Goal: Information Seeking & Learning: Check status

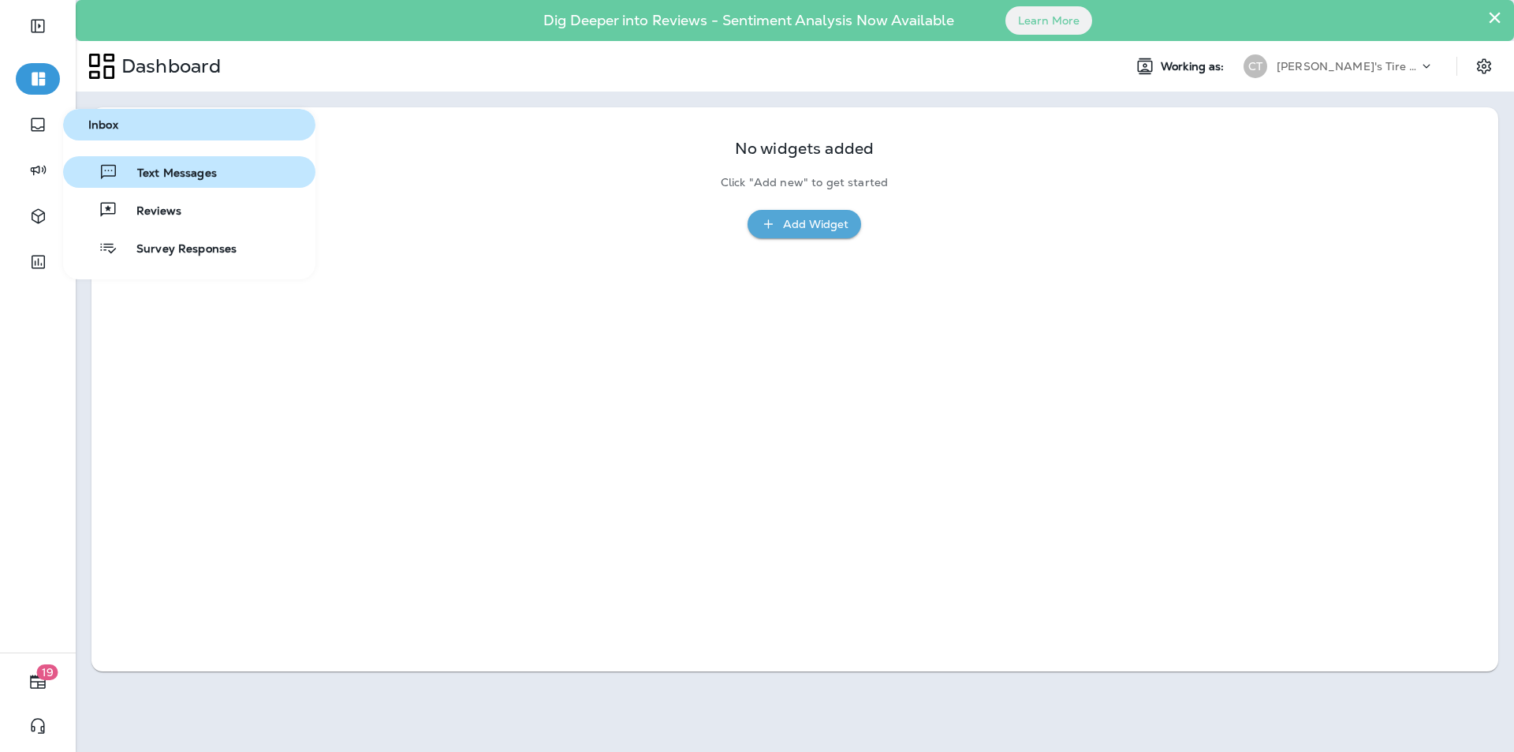
click at [180, 174] on span "Text Messages" at bounding box center [167, 173] width 99 height 15
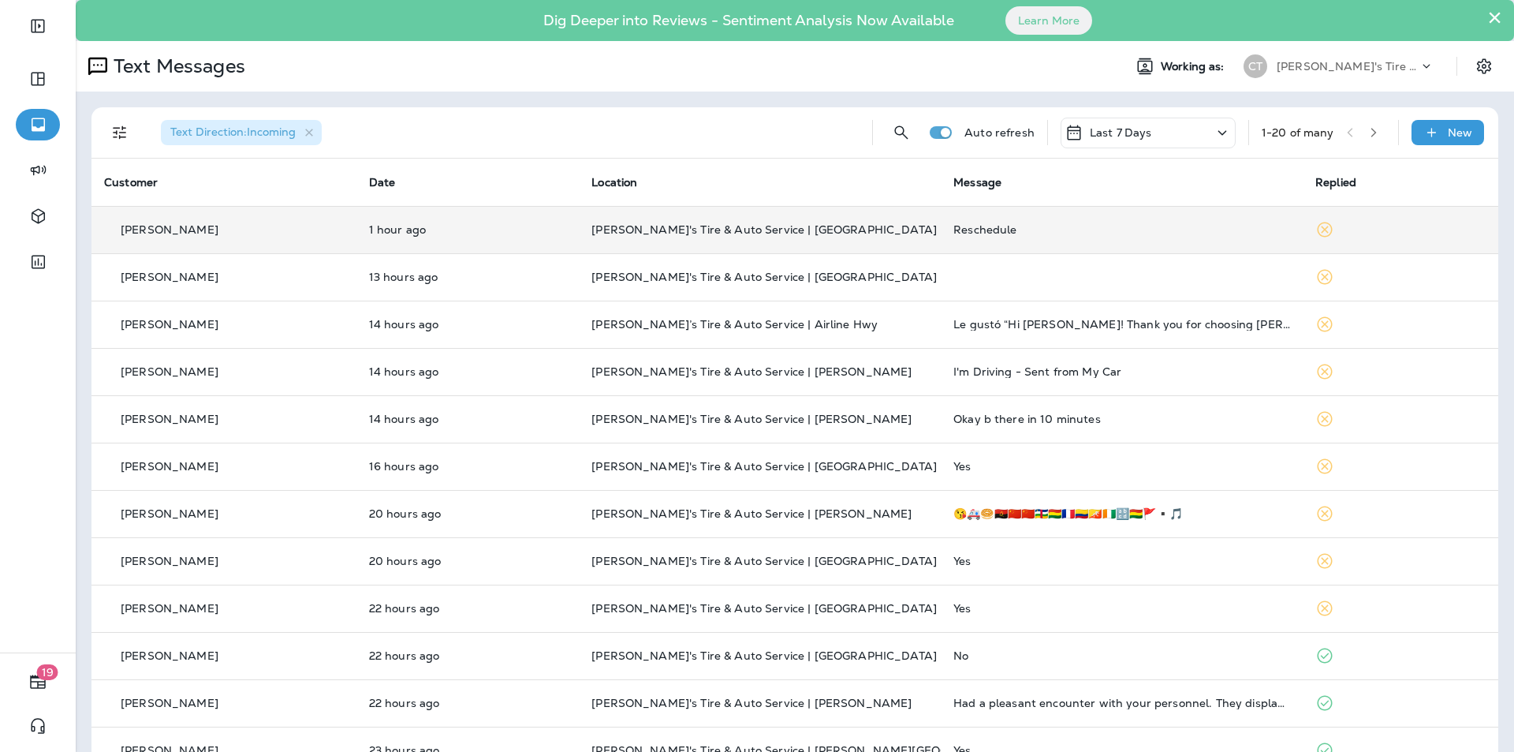
click at [795, 226] on p "[PERSON_NAME]'s Tire & Auto Service | [GEOGRAPHIC_DATA]" at bounding box center [760, 229] width 337 height 13
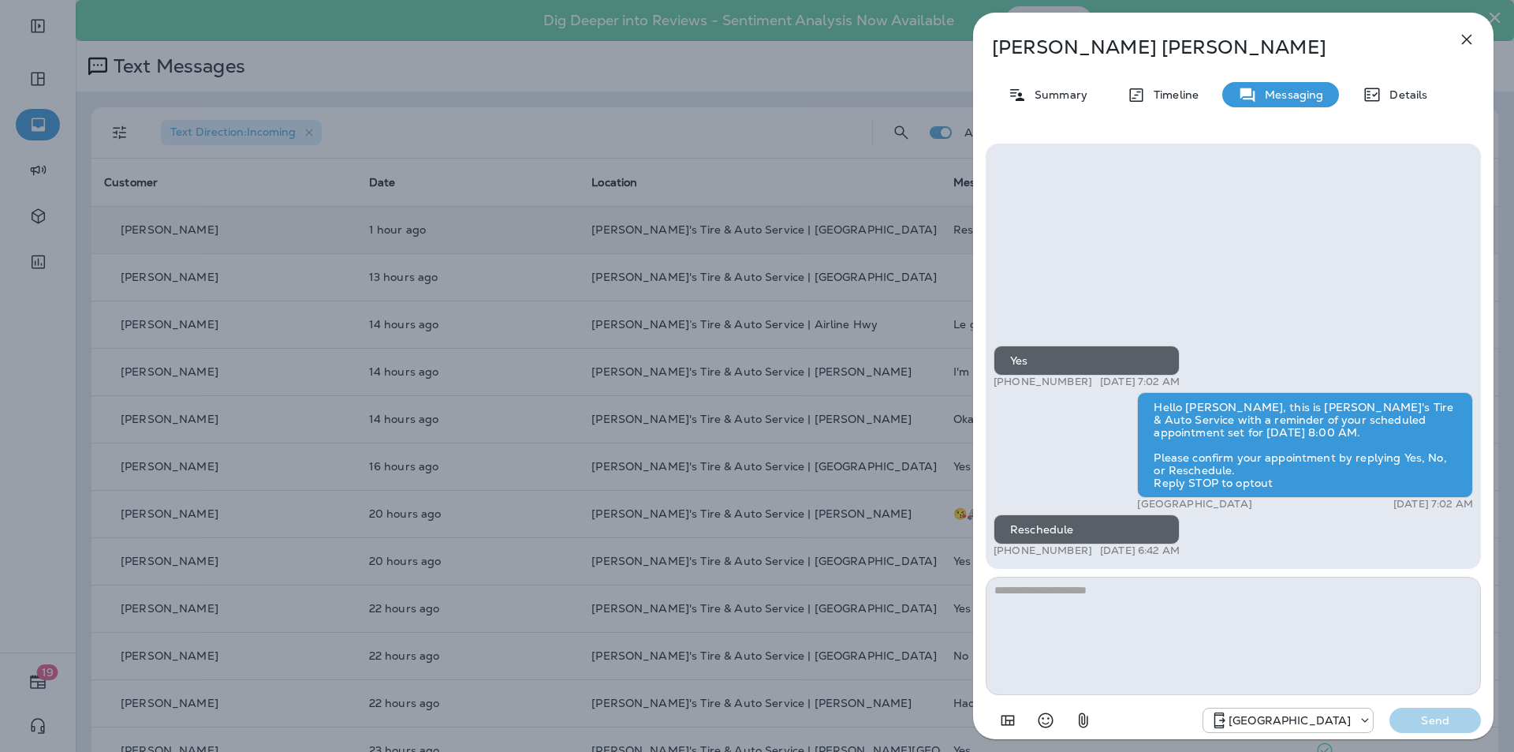
click at [795, 39] on icon "button" at bounding box center [1467, 40] width 10 height 10
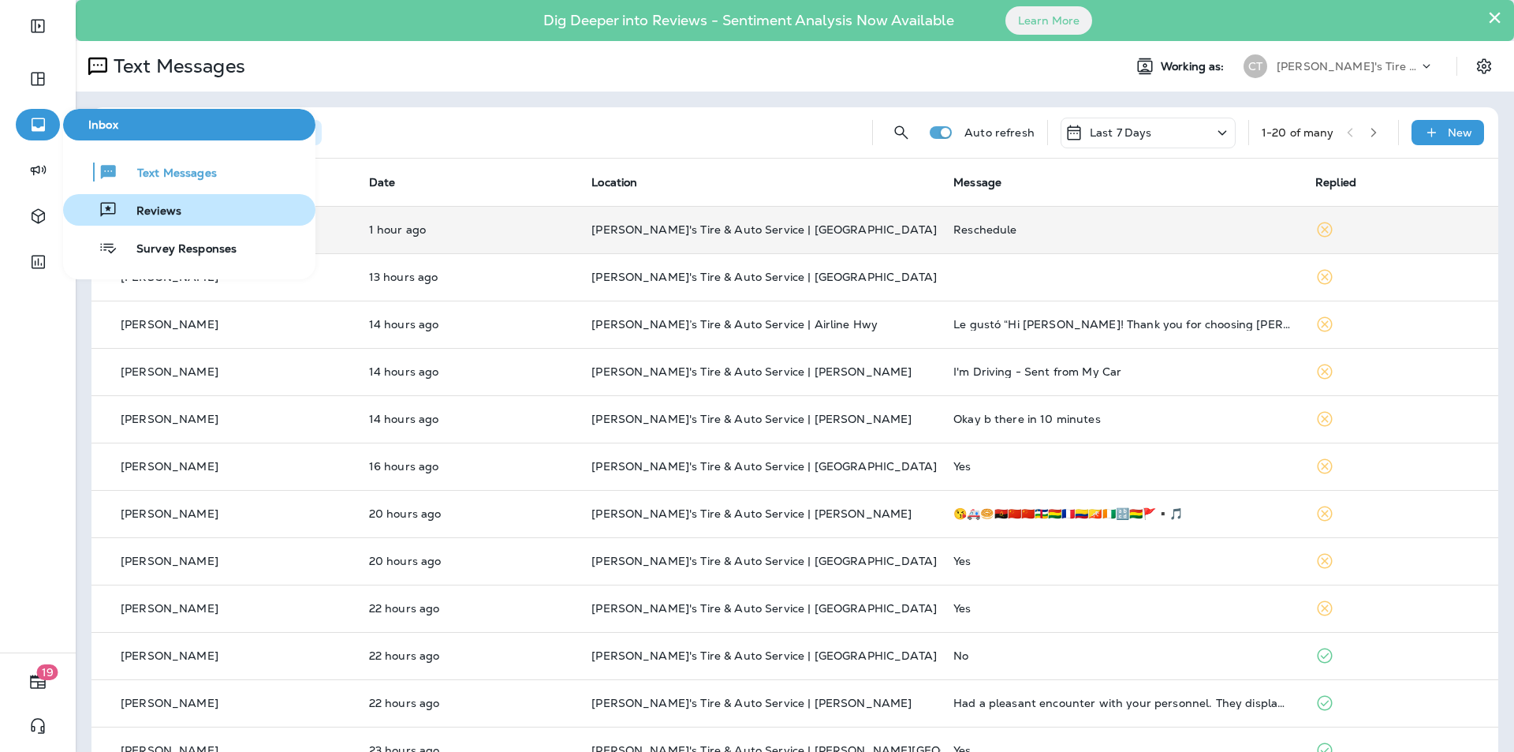
click at [174, 211] on span "Reviews" at bounding box center [150, 211] width 64 height 15
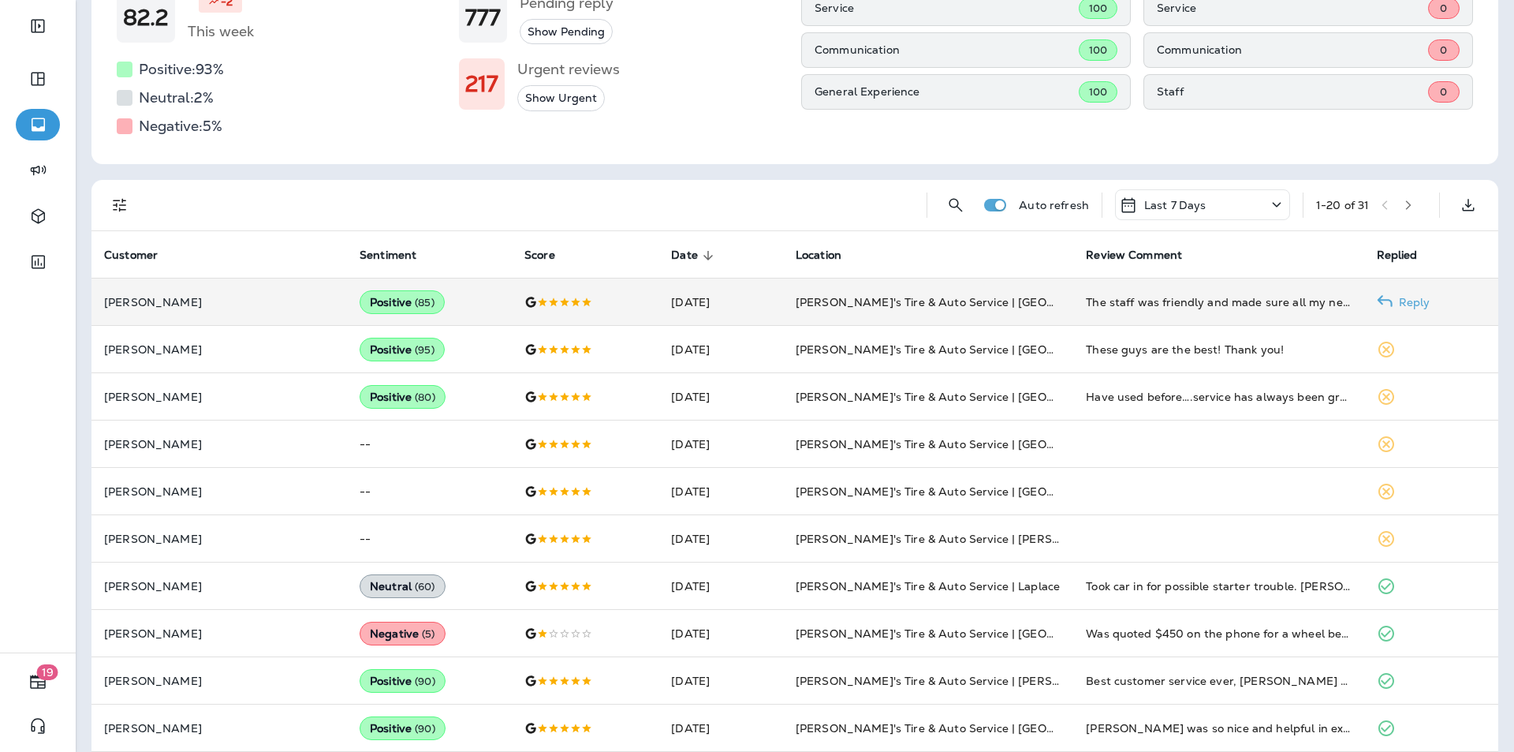
scroll to position [237, 0]
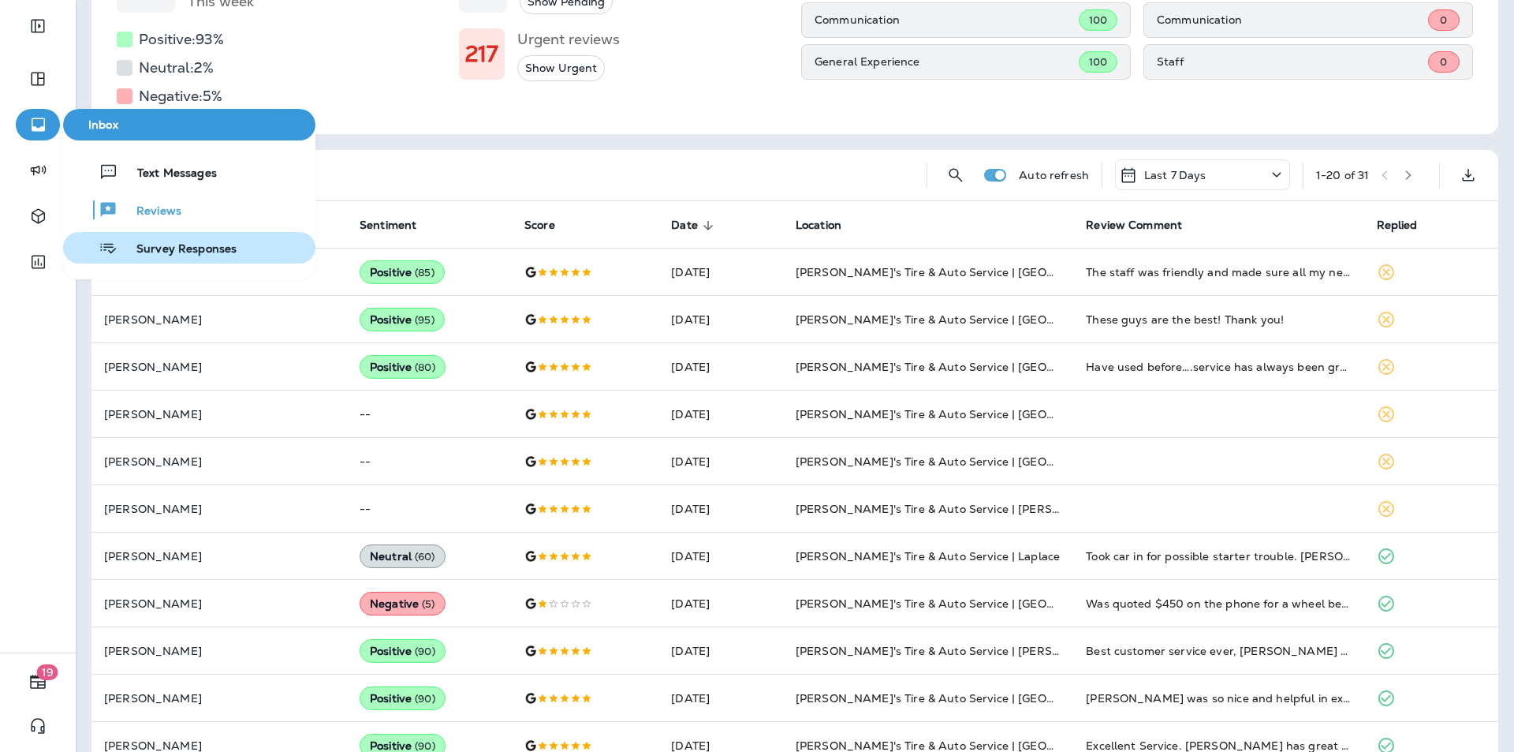
click at [151, 248] on span "Survey Responses" at bounding box center [177, 249] width 119 height 15
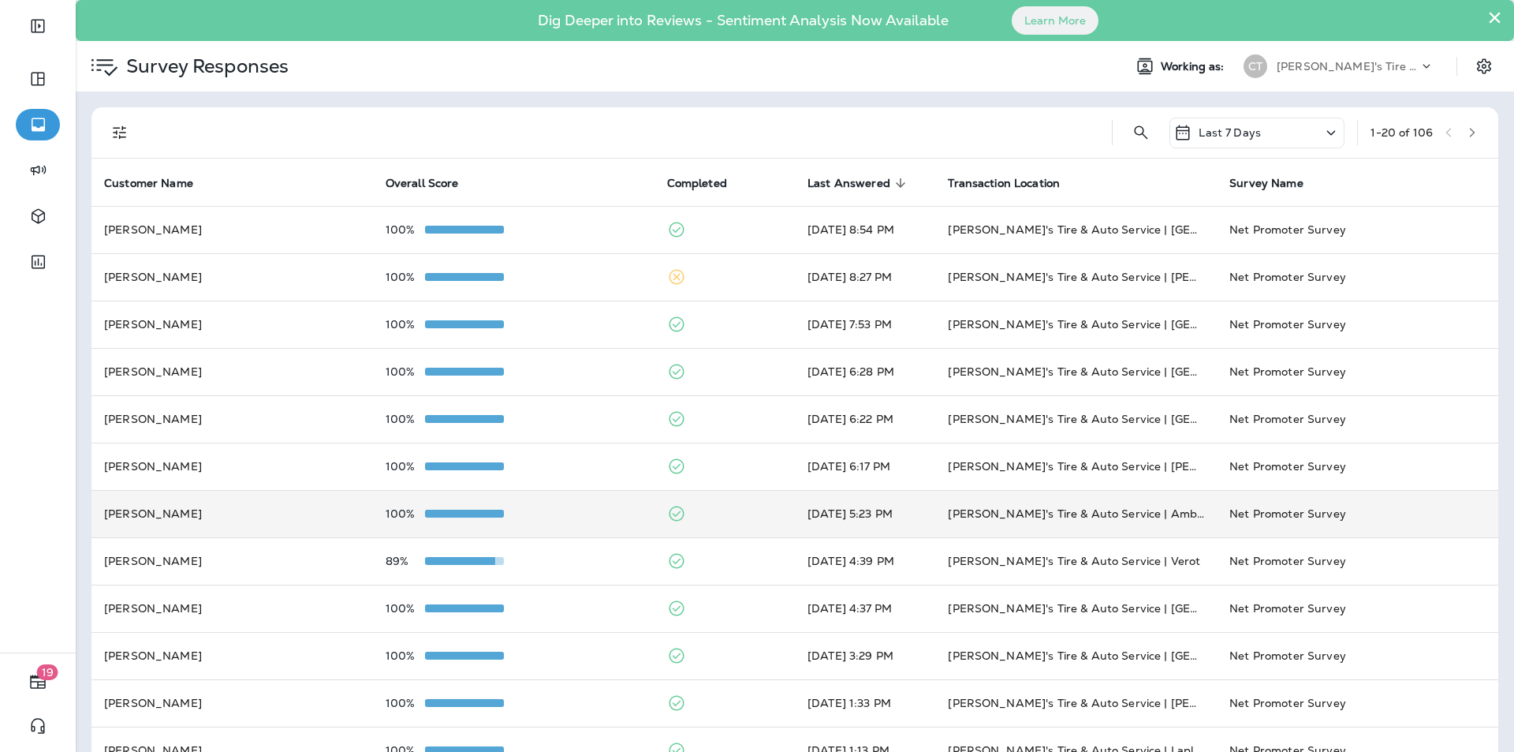
click at [560, 510] on div "100%" at bounding box center [514, 513] width 256 height 13
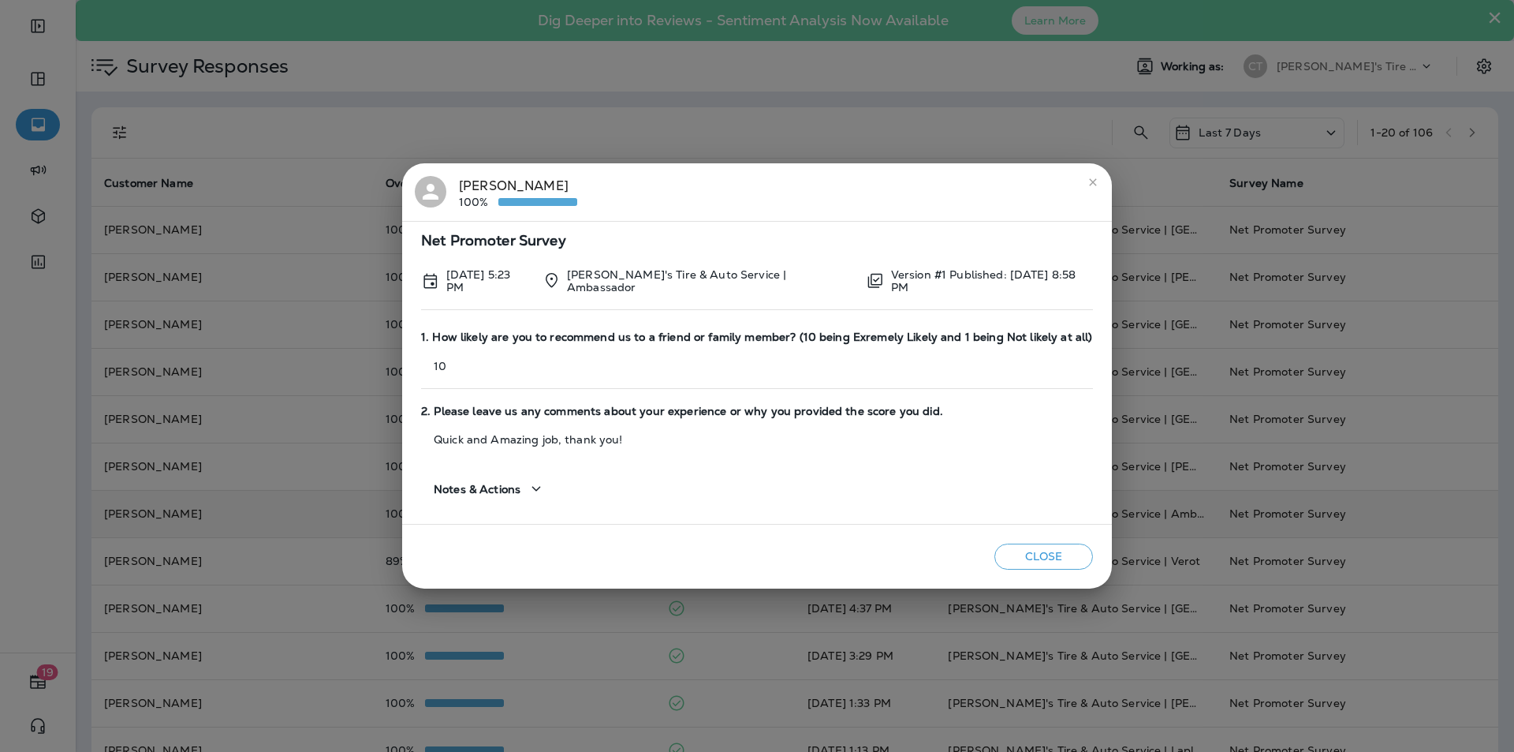
click at [795, 554] on button "Close" at bounding box center [1044, 556] width 99 height 26
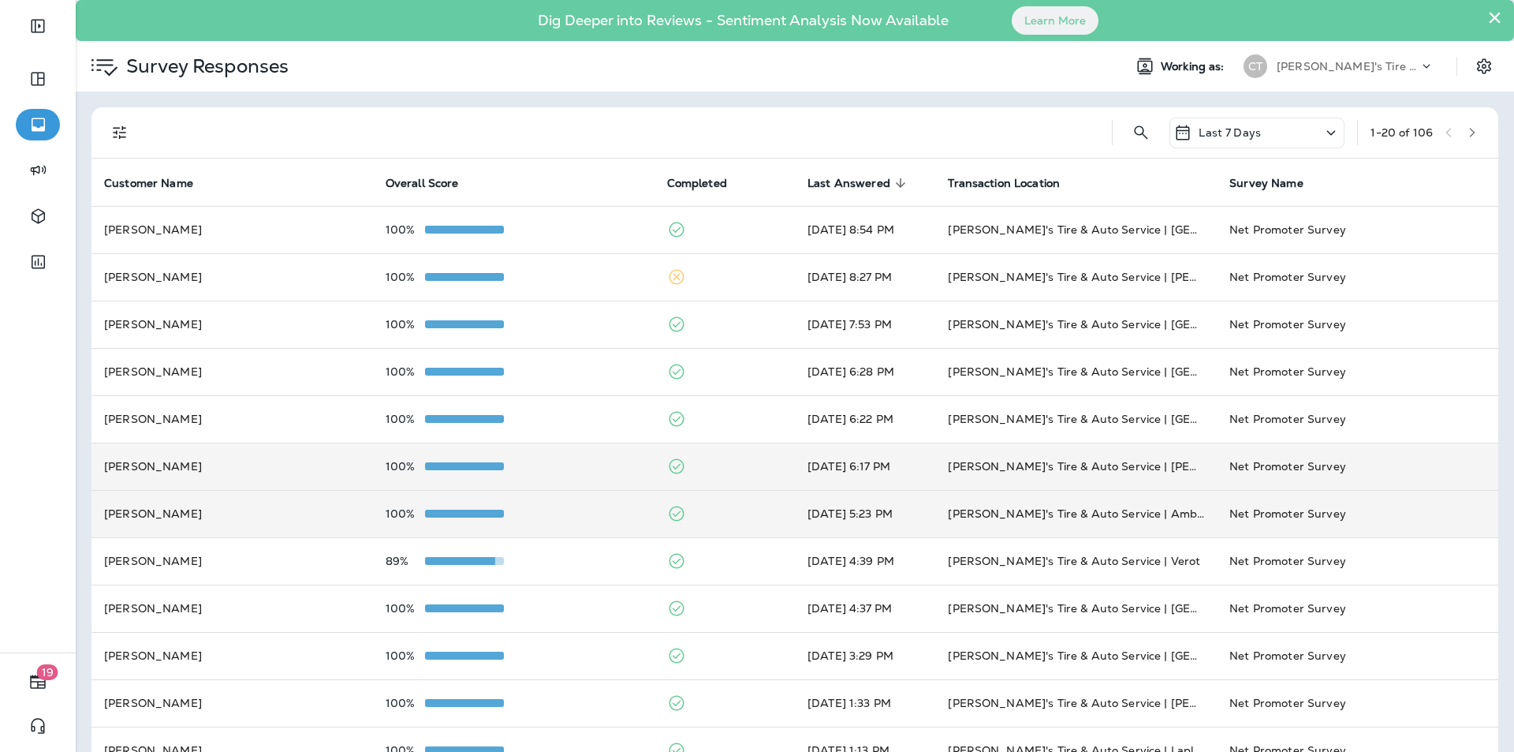
click at [582, 463] on div "100%" at bounding box center [514, 466] width 256 height 13
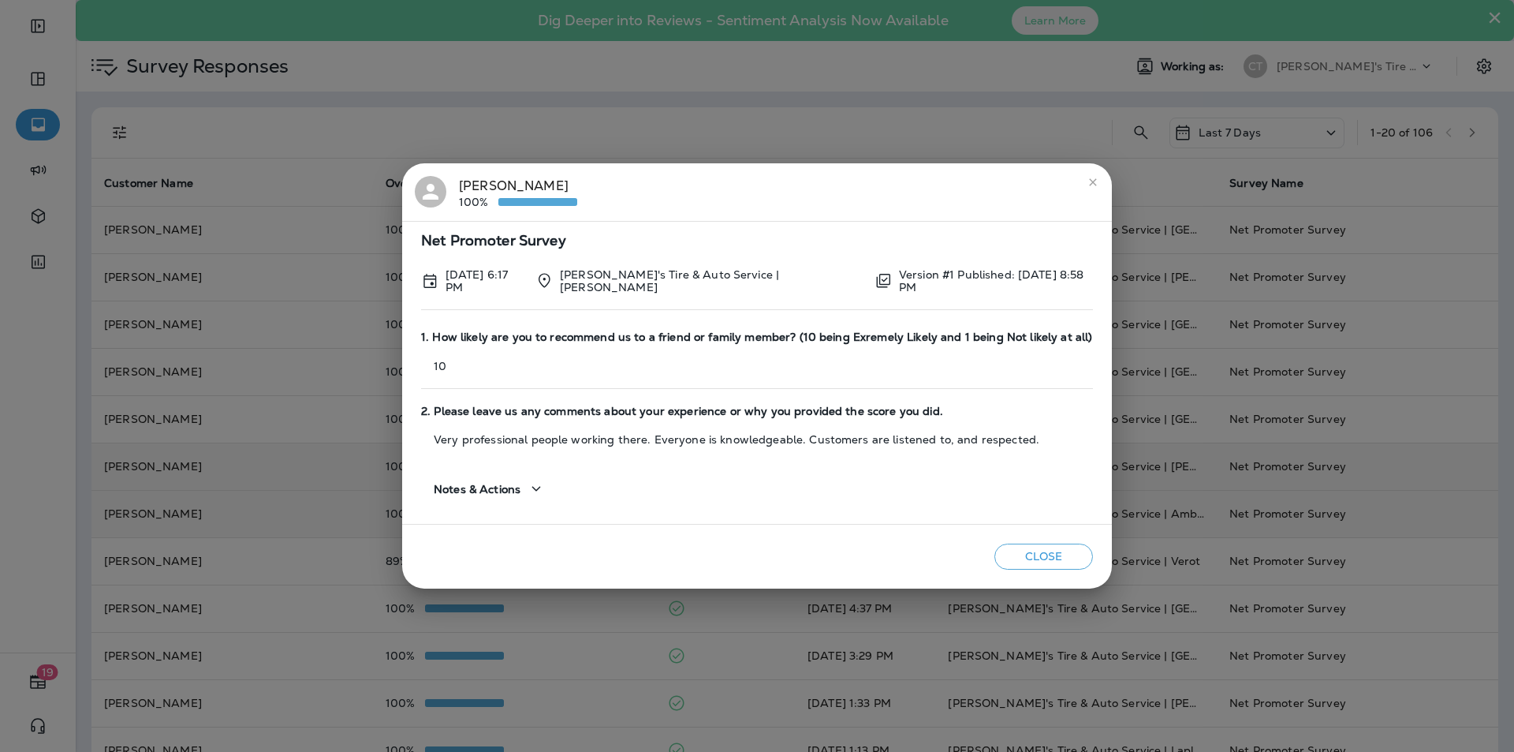
click at [795, 544] on button "Close" at bounding box center [1044, 556] width 99 height 26
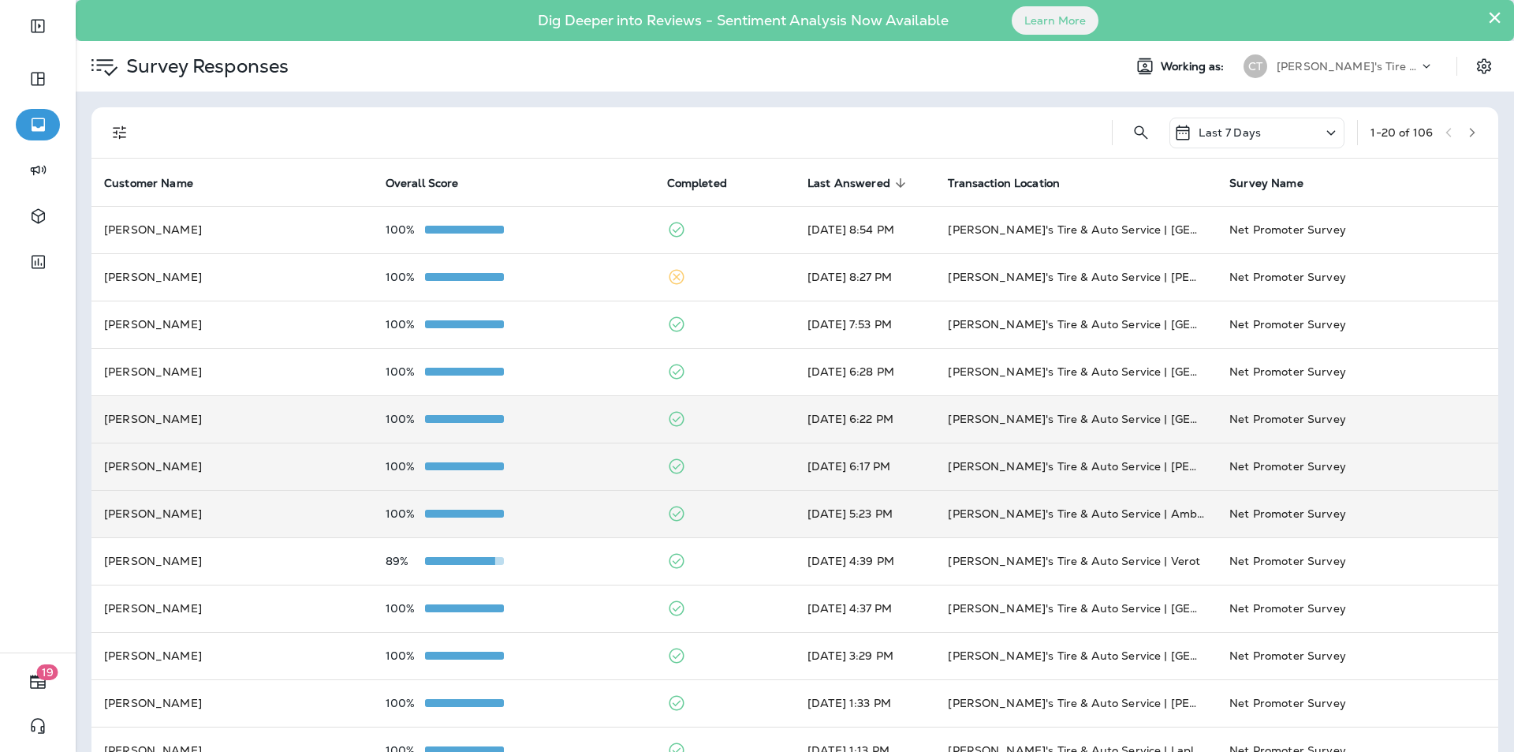
click at [571, 417] on div "100%" at bounding box center [514, 419] width 256 height 13
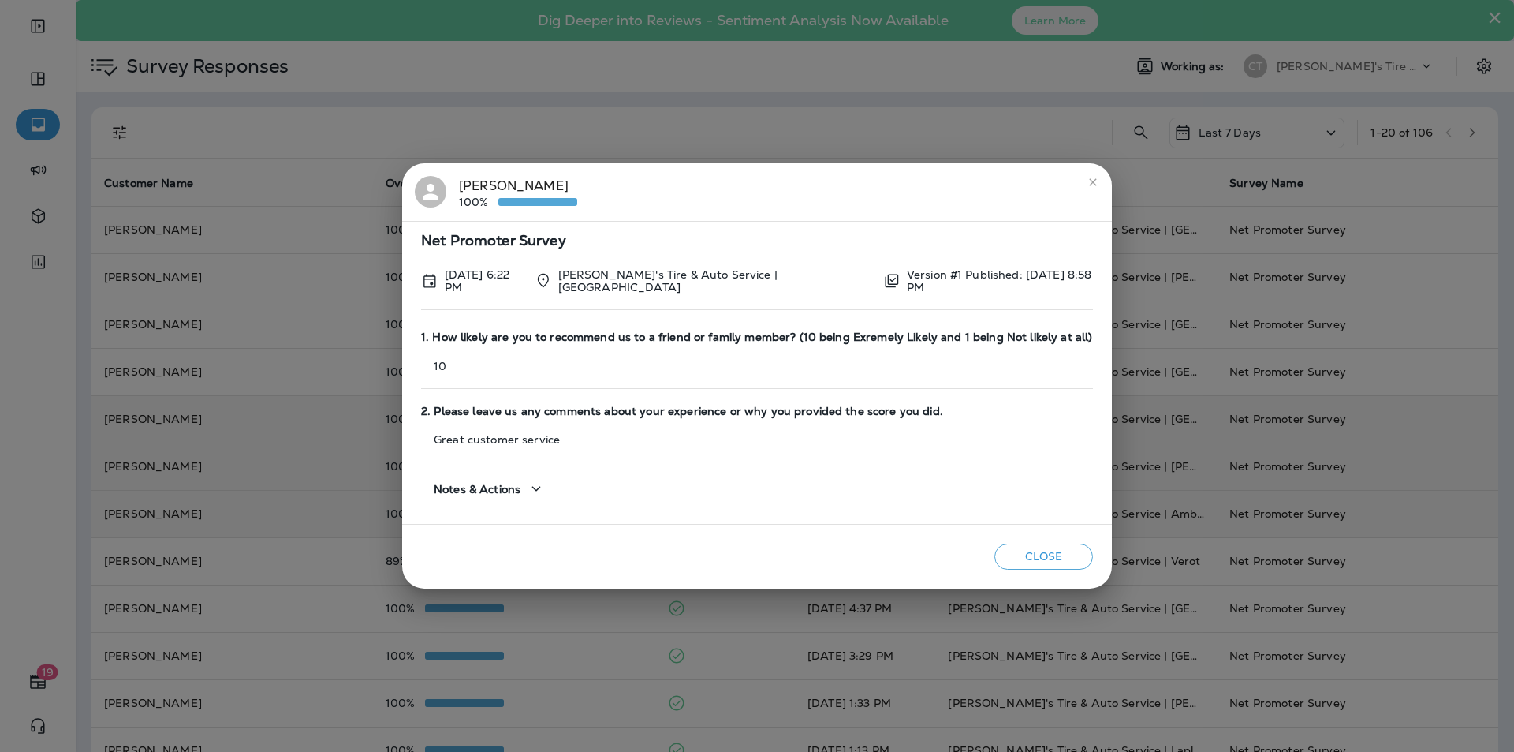
click at [795, 555] on button "Close" at bounding box center [1044, 556] width 99 height 26
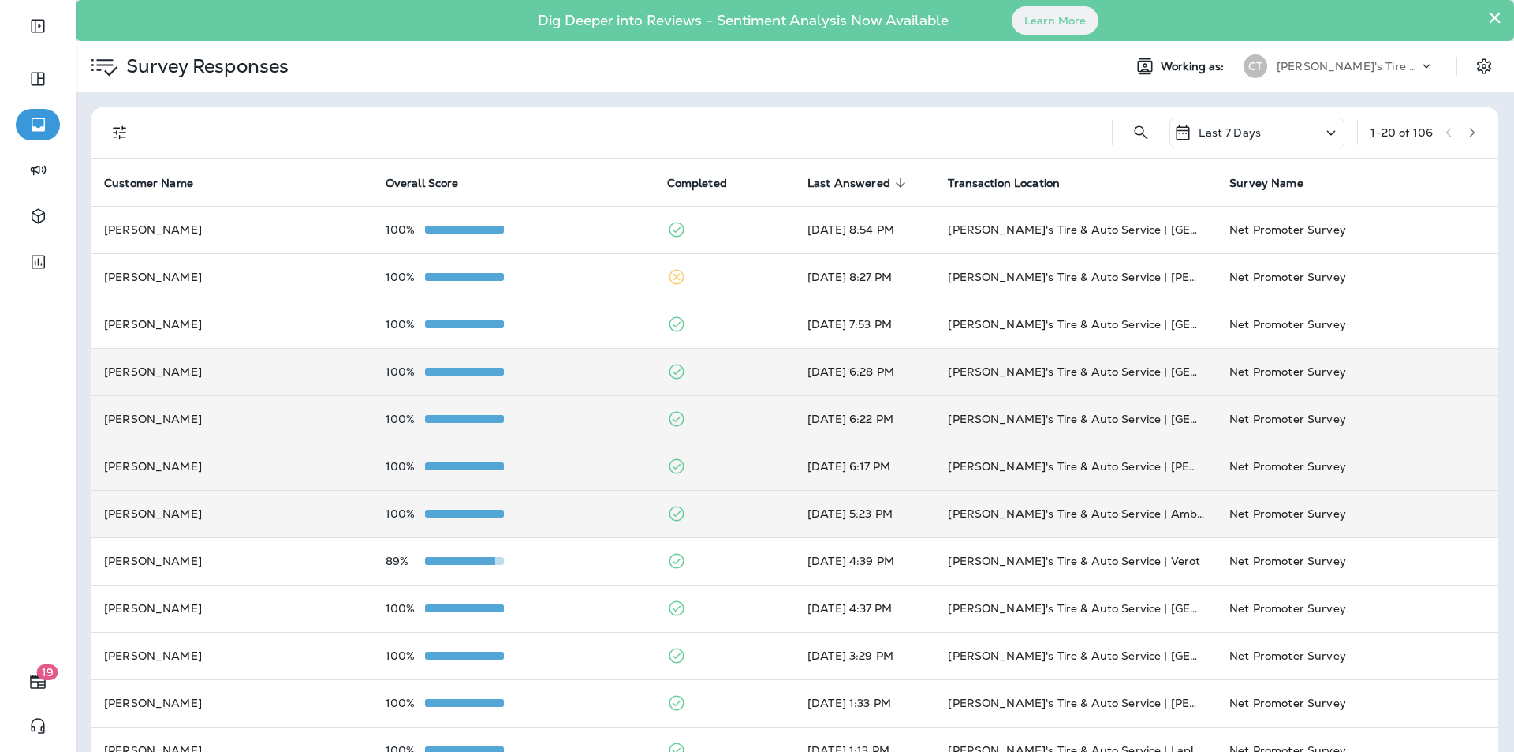
click at [591, 368] on div "100%" at bounding box center [514, 371] width 256 height 13
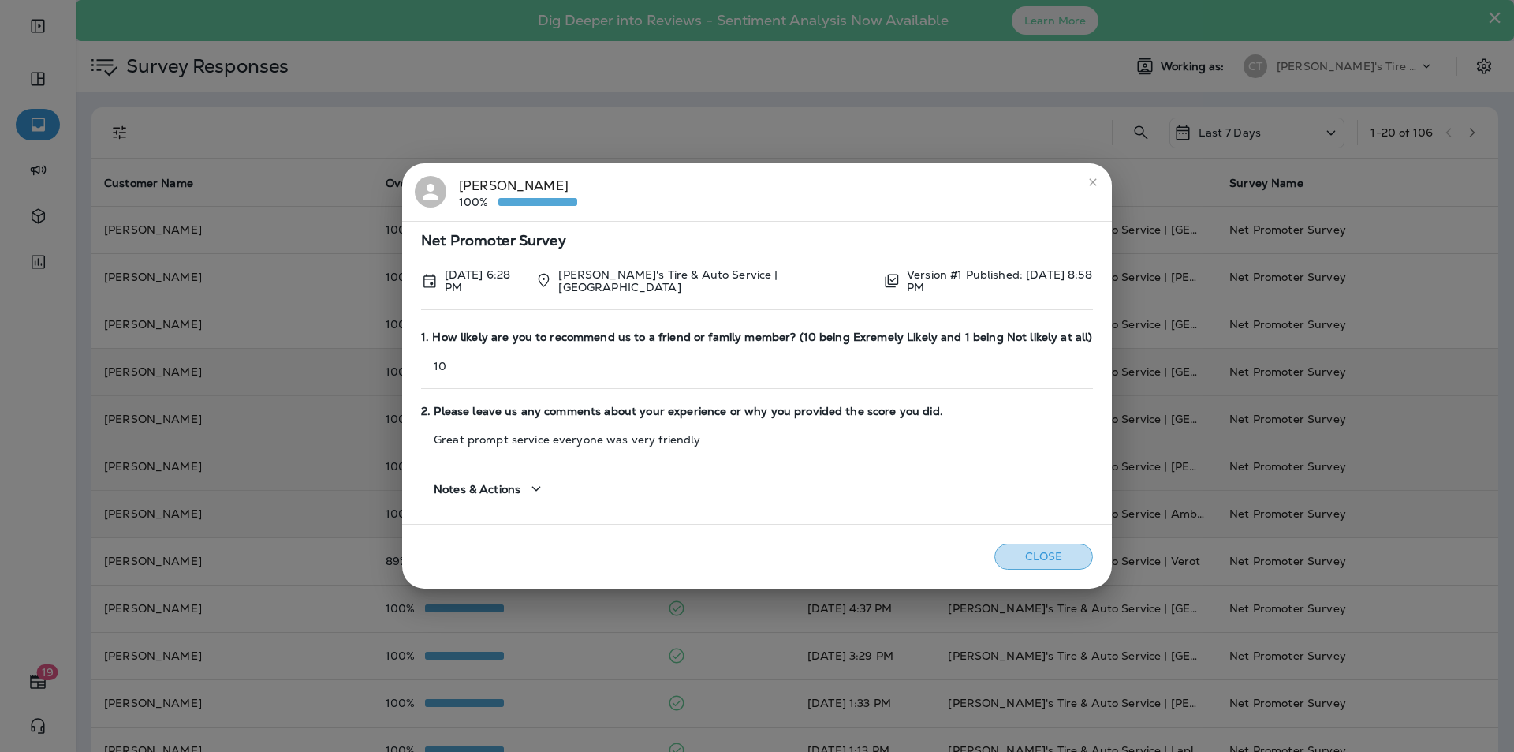
click at [795, 551] on button "Close" at bounding box center [1044, 556] width 99 height 26
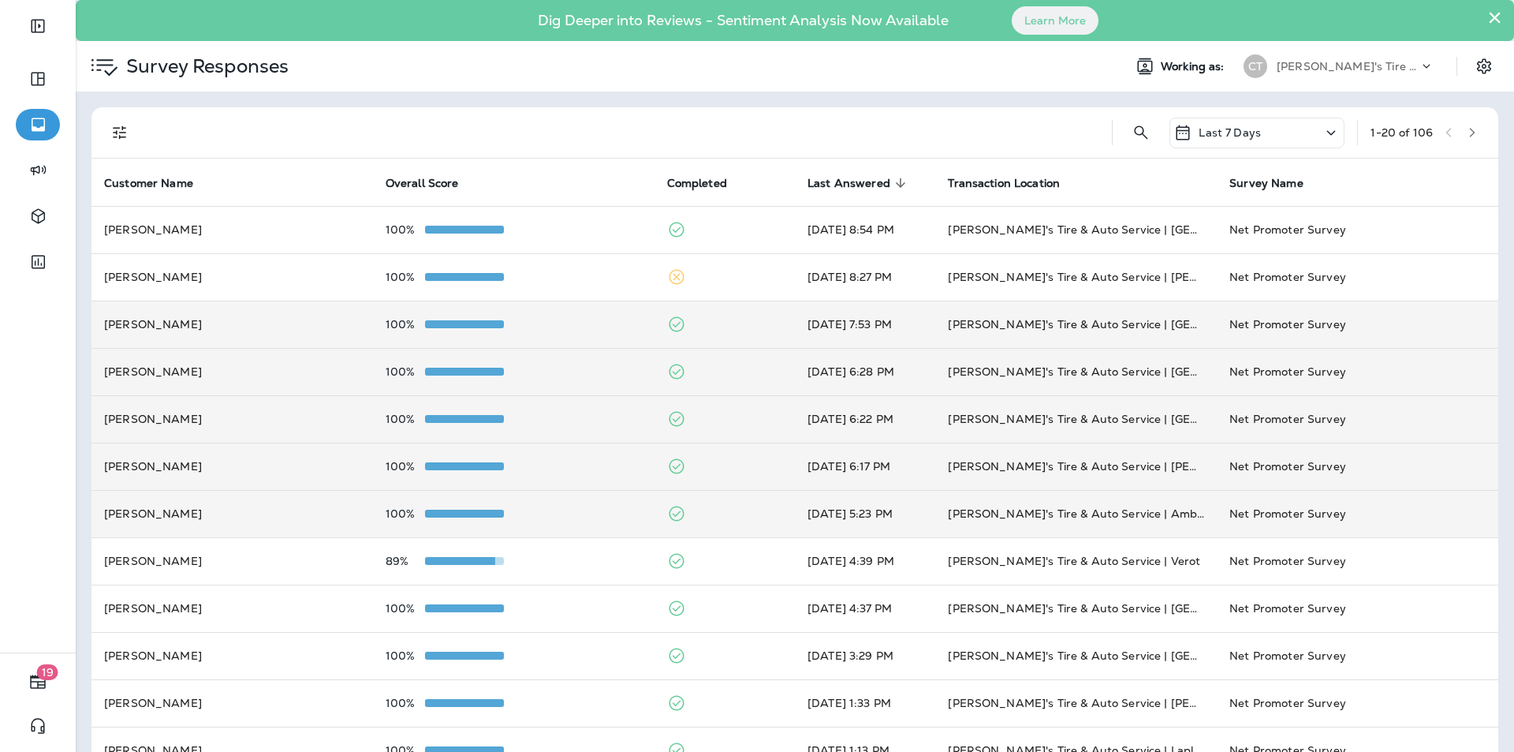
click at [564, 323] on div "100%" at bounding box center [514, 324] width 256 height 13
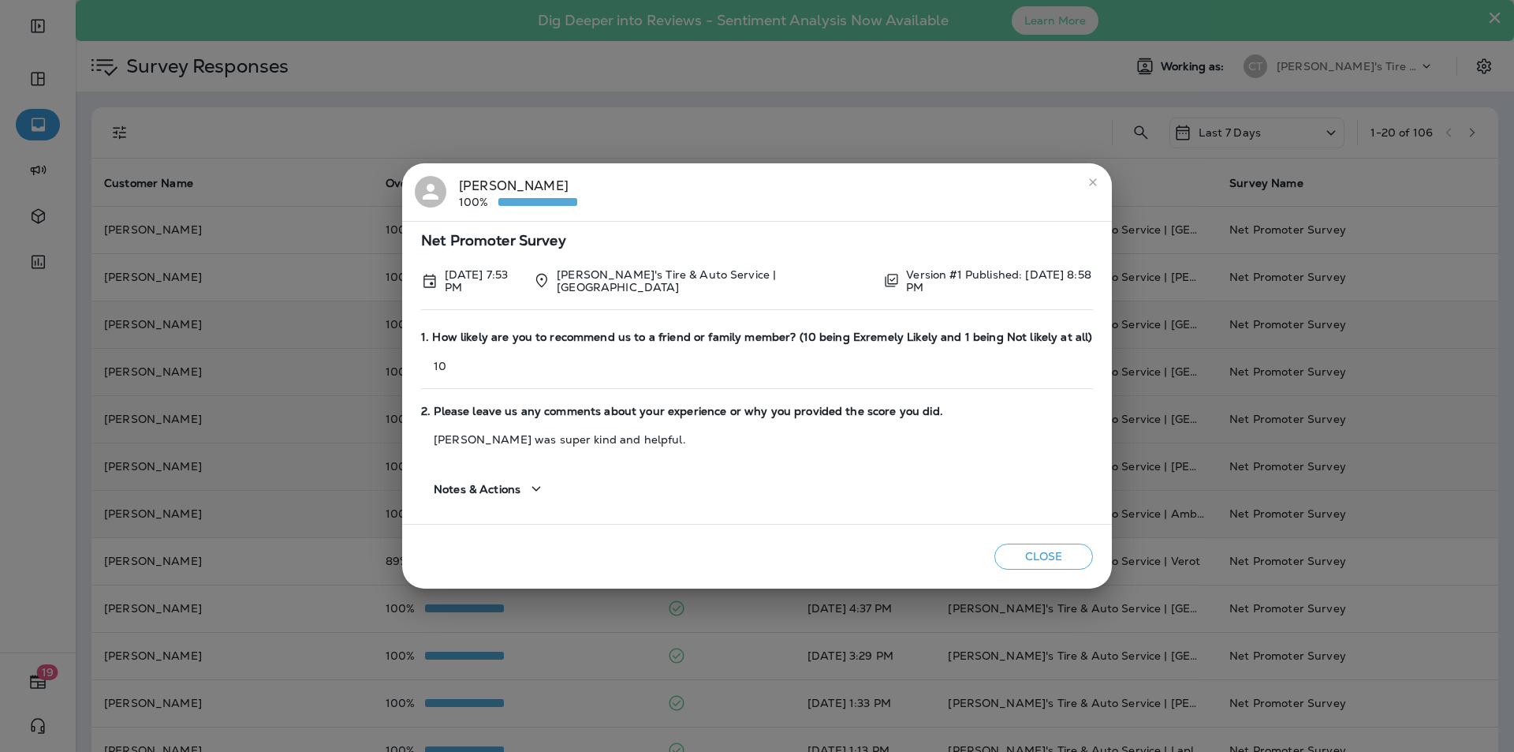
click at [795, 550] on button "Close" at bounding box center [1044, 556] width 99 height 26
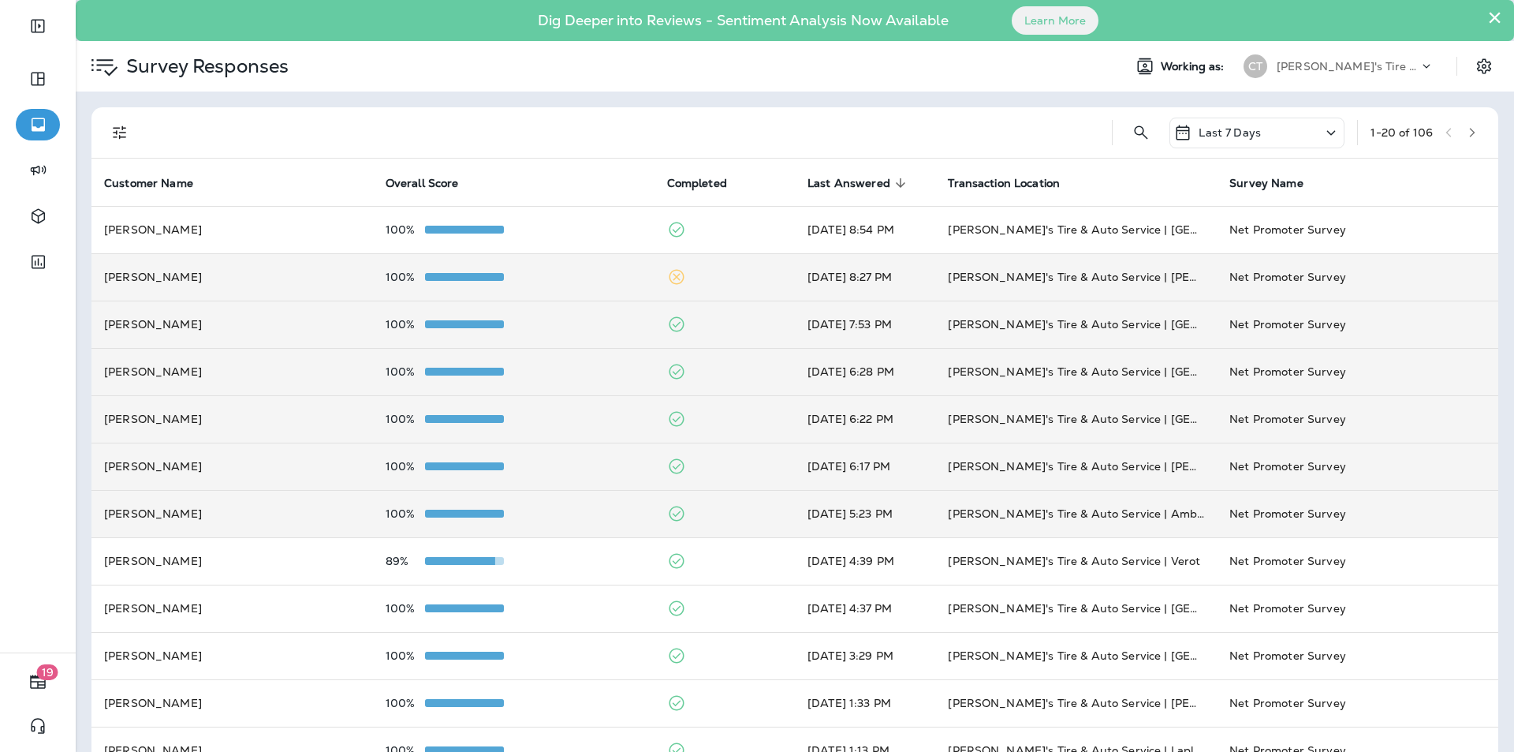
click at [548, 273] on div "100%" at bounding box center [514, 277] width 256 height 13
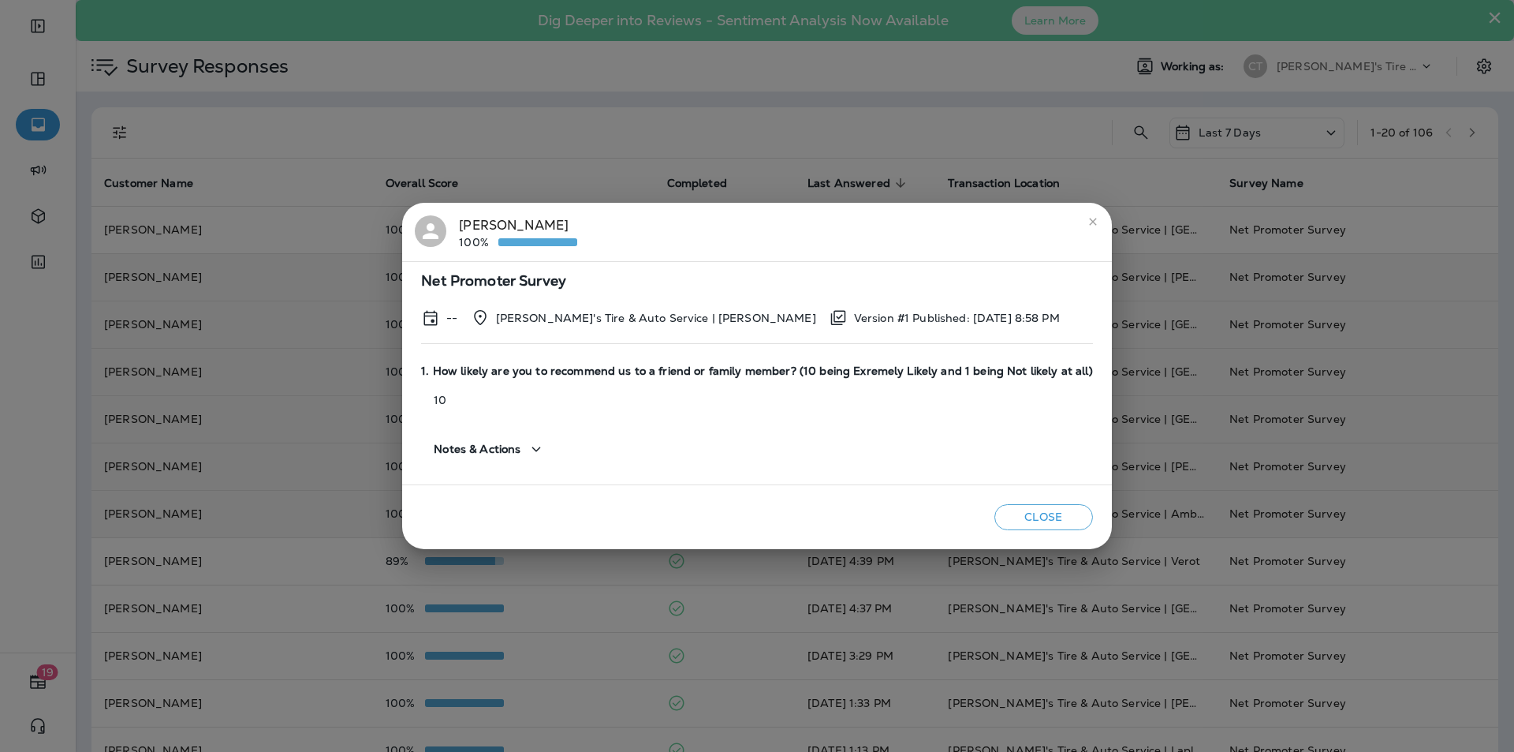
click at [795, 514] on button "Close" at bounding box center [1044, 517] width 99 height 26
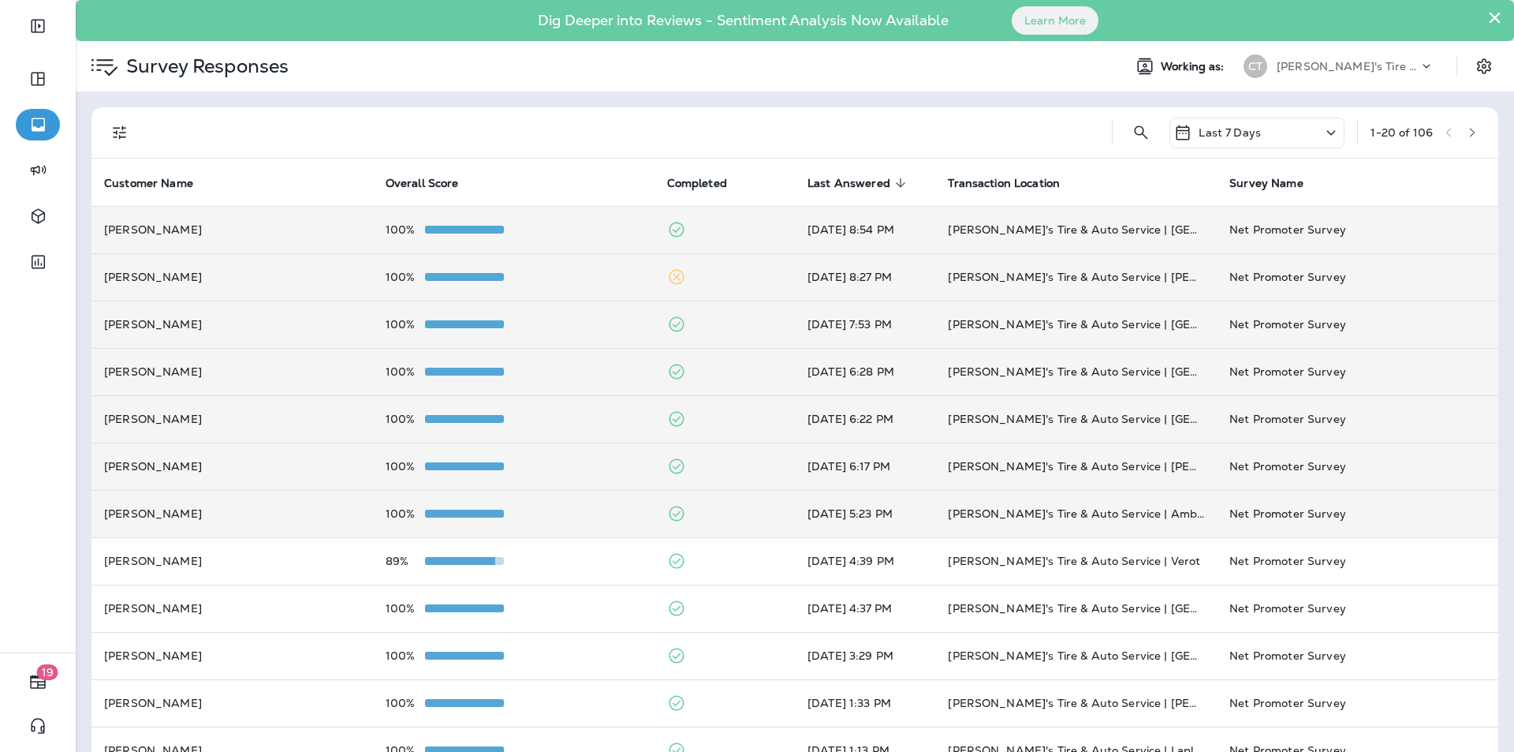
click at [543, 227] on div "100%" at bounding box center [514, 229] width 256 height 13
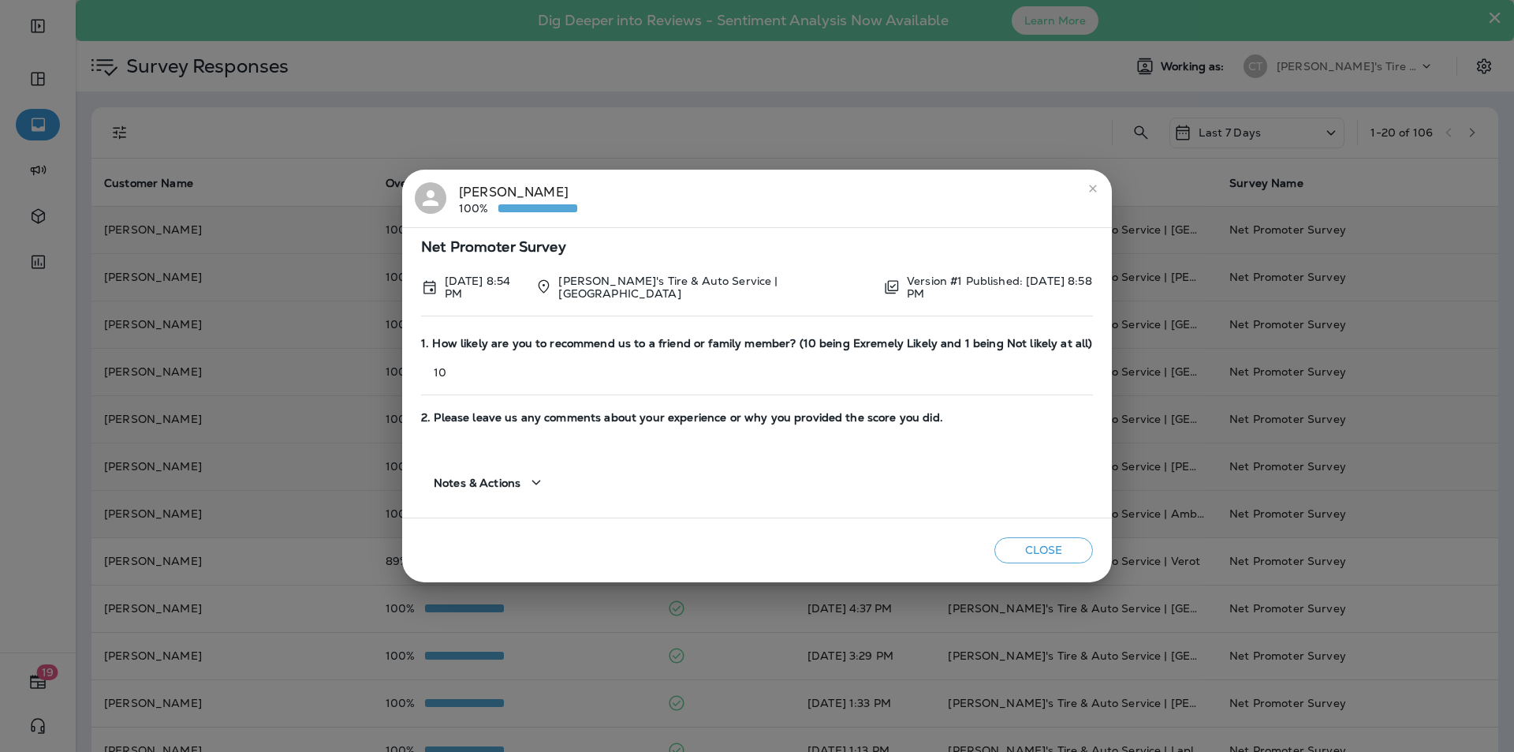
click at [795, 546] on button "Close" at bounding box center [1044, 550] width 99 height 26
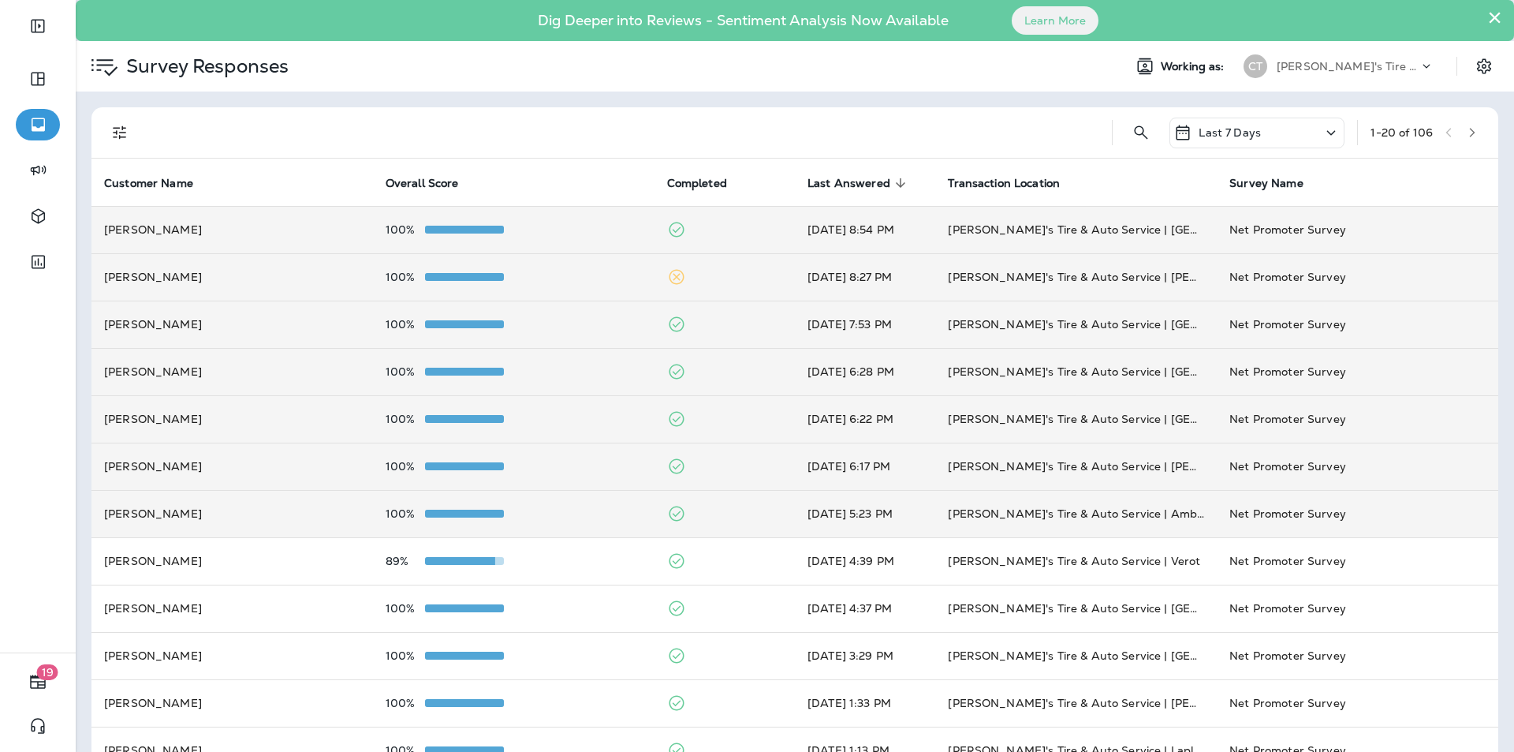
click at [584, 318] on div "100%" at bounding box center [514, 324] width 256 height 13
